Goal: Transaction & Acquisition: Purchase product/service

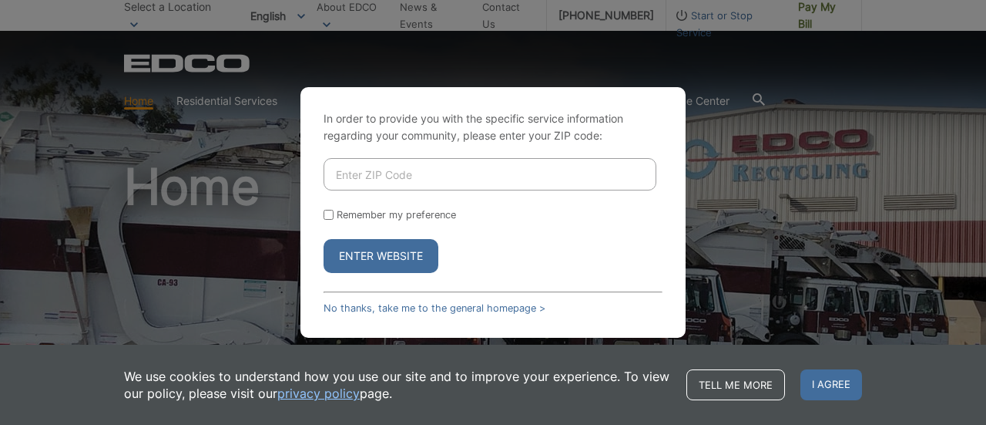
click at [371, 175] on input "Enter ZIP Code" at bounding box center [490, 174] width 333 height 32
type input "91945"
click at [329, 207] on form "91945 Remember my preference Enter Website" at bounding box center [493, 215] width 339 height 115
click at [328, 211] on input "Remember my preference" at bounding box center [329, 215] width 10 height 10
checkbox input "true"
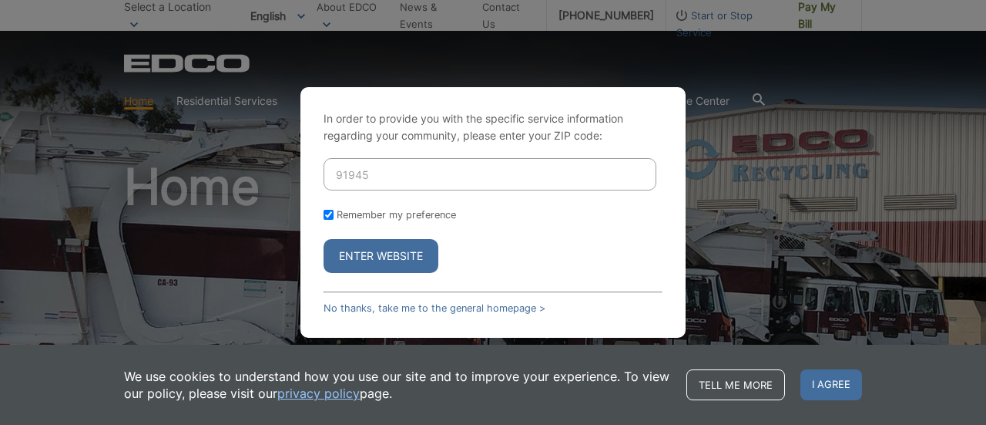
click at [371, 260] on button "Enter Website" at bounding box center [381, 256] width 115 height 34
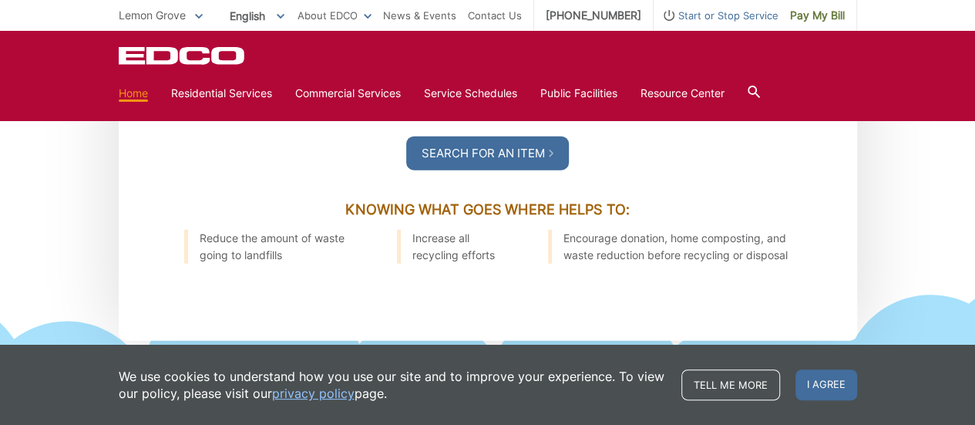
scroll to position [2116, 0]
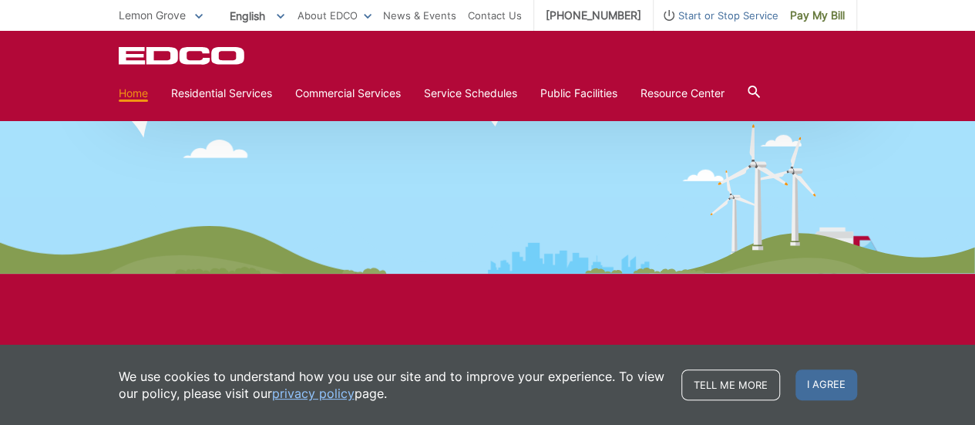
click at [180, 16] on span "Lemon Grove" at bounding box center [152, 14] width 67 height 13
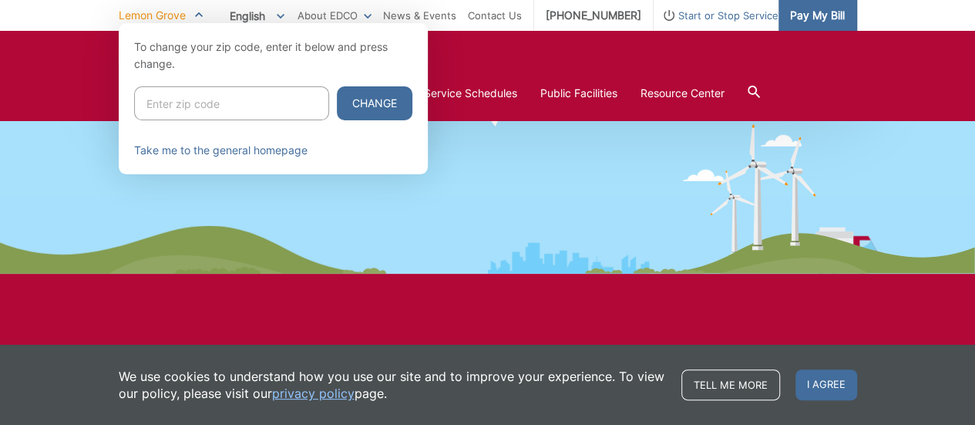
click at [811, 21] on span "Pay My Bill" at bounding box center [817, 15] width 55 height 17
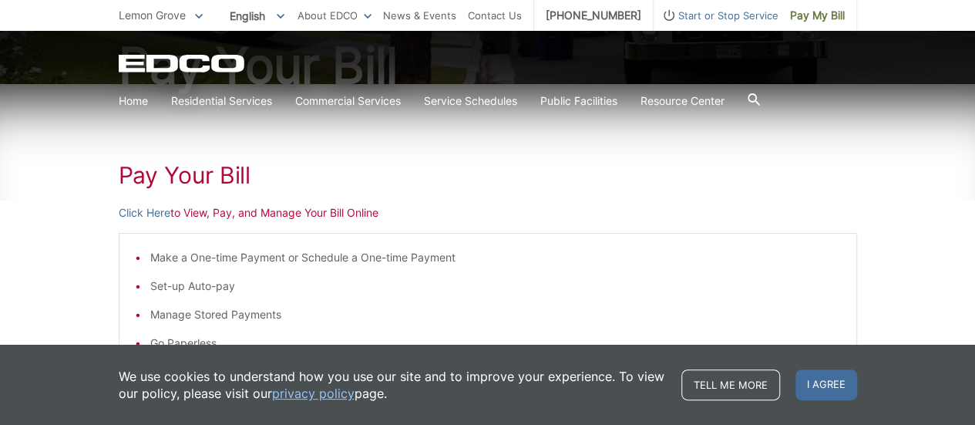
scroll to position [185, 0]
click at [296, 213] on p "Click Here to View, Pay, and Manage Your Bill Online" at bounding box center [488, 213] width 738 height 17
click at [164, 212] on link "Click Here" at bounding box center [145, 213] width 52 height 17
